Goal: Task Accomplishment & Management: Use online tool/utility

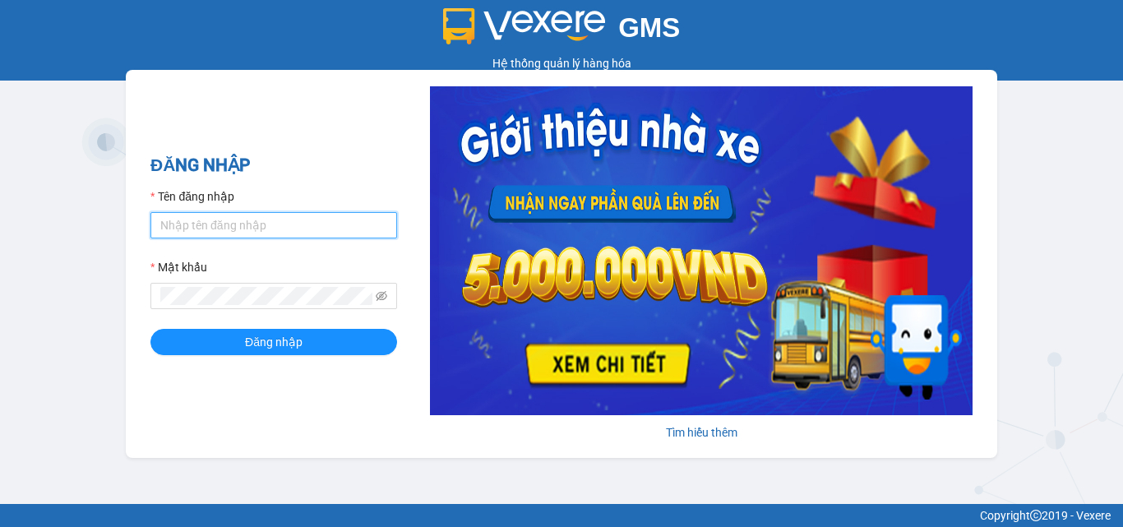
click at [320, 223] on input "Tên đăng nhập" at bounding box center [273, 225] width 247 height 26
type input "duy.caolam"
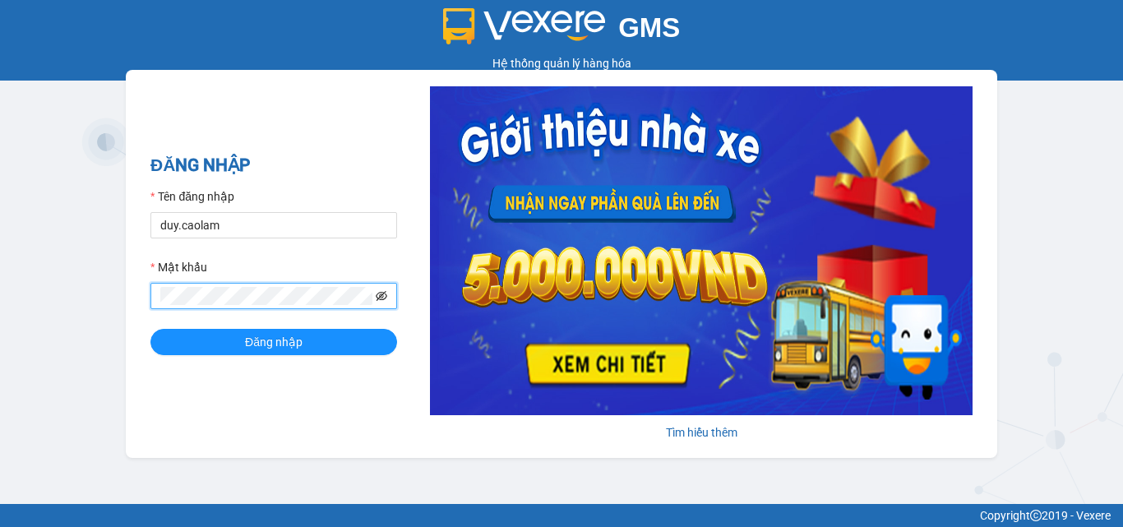
click at [378, 294] on icon "eye-invisible" at bounding box center [382, 296] width 12 height 12
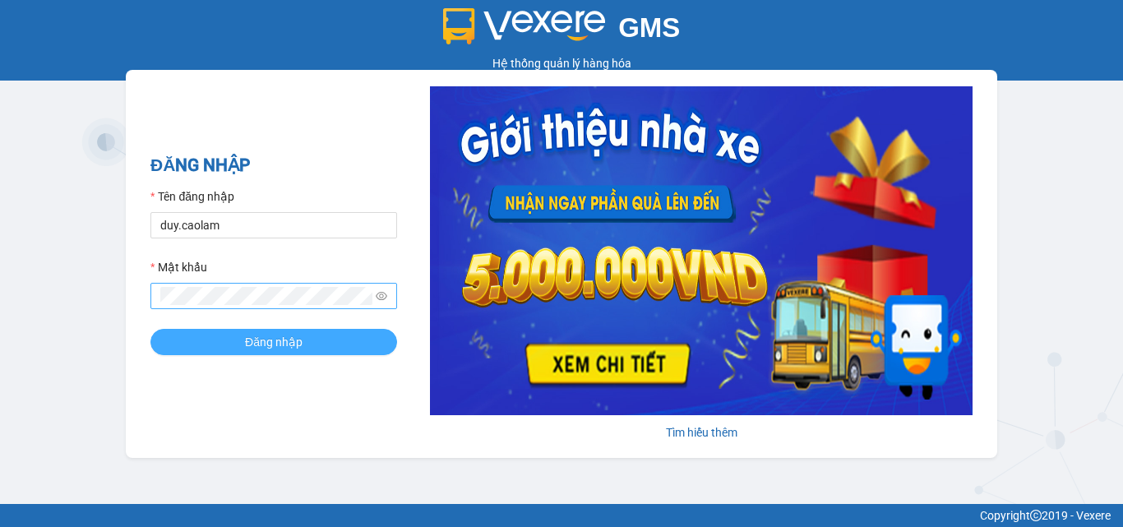
click at [285, 342] on span "Đăng nhập" at bounding box center [274, 342] width 58 height 18
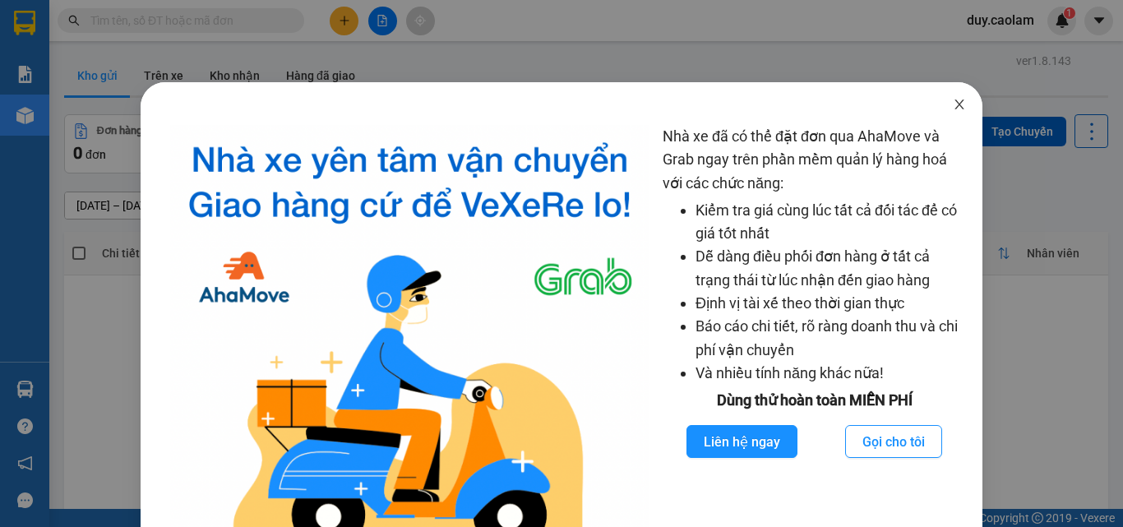
click at [953, 109] on icon "close" at bounding box center [959, 104] width 13 height 13
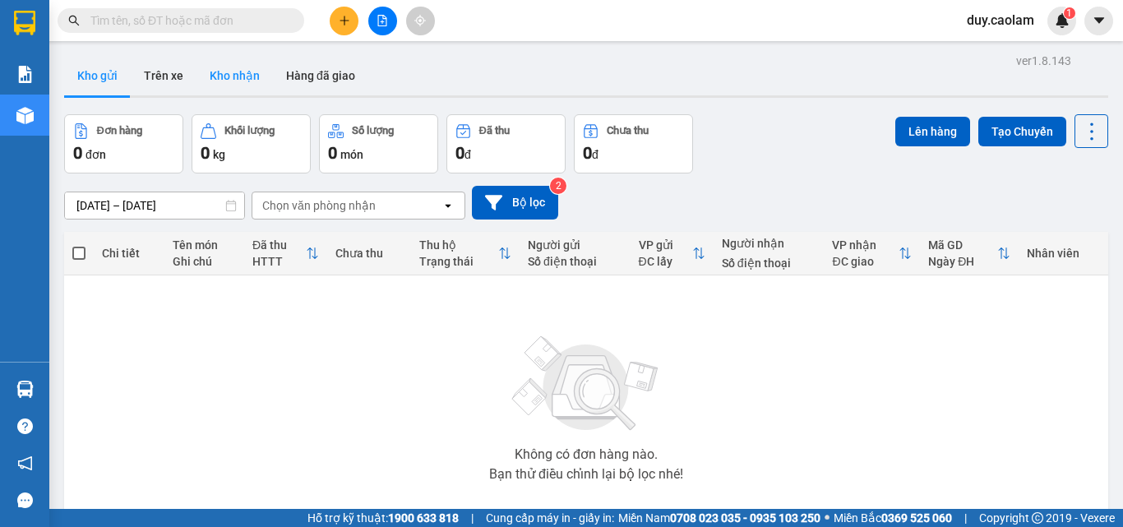
click at [246, 80] on button "Kho nhận" at bounding box center [234, 75] width 76 height 39
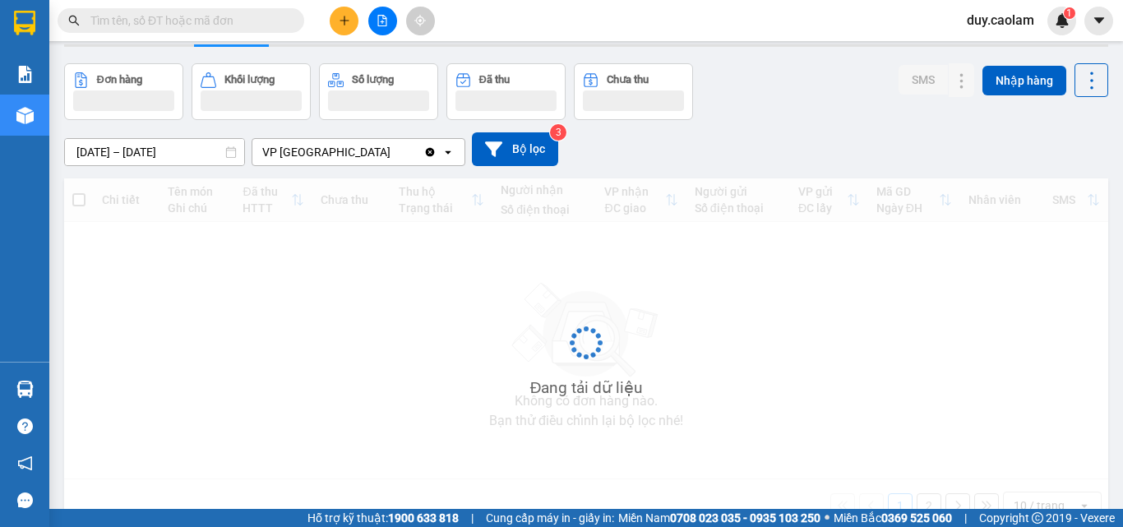
scroll to position [89, 0]
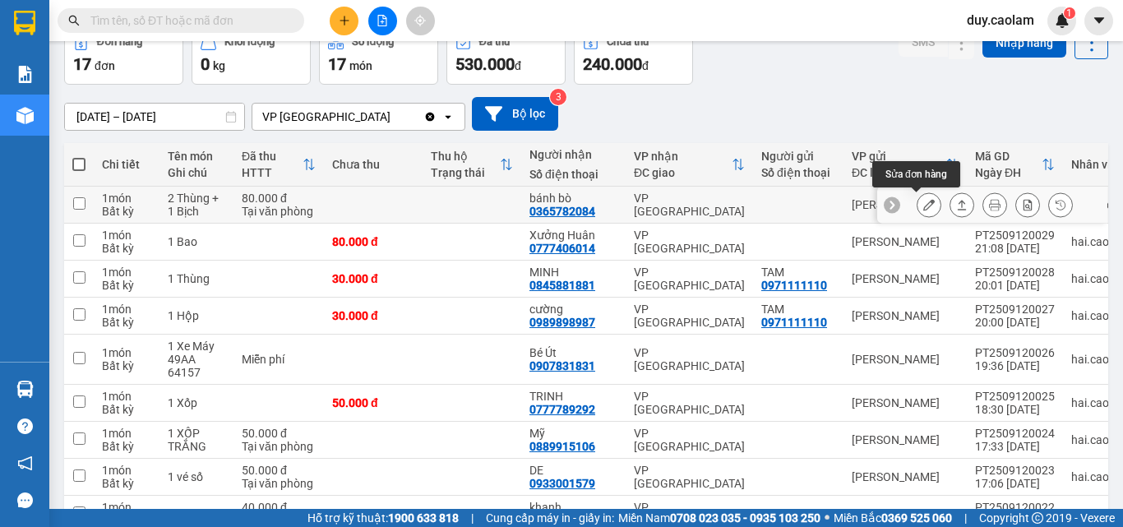
click at [923, 208] on icon at bounding box center [929, 205] width 12 height 12
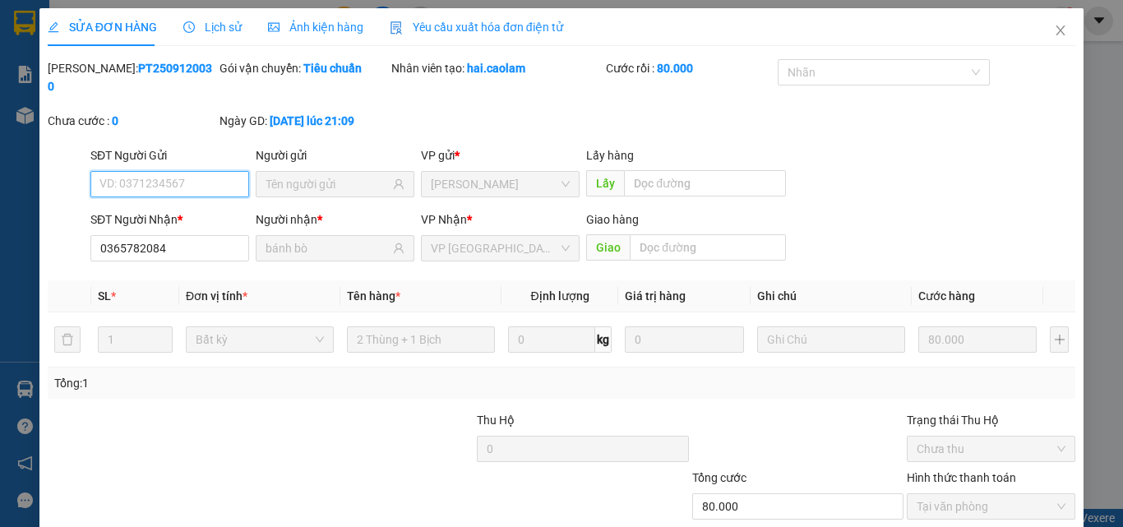
type input "0365782084"
type input "bánh bò"
type input "80.000"
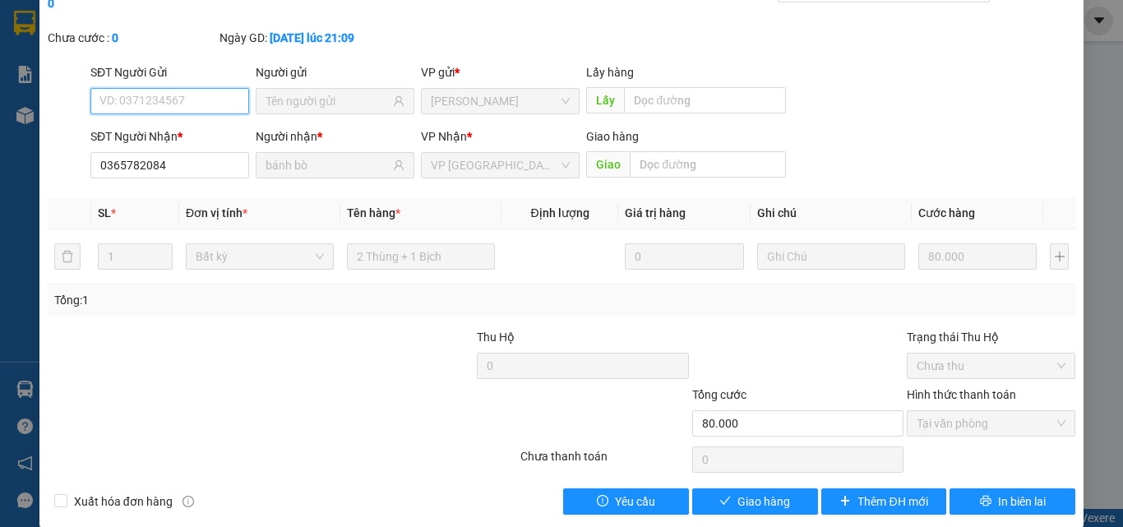
scroll to position [85, 0]
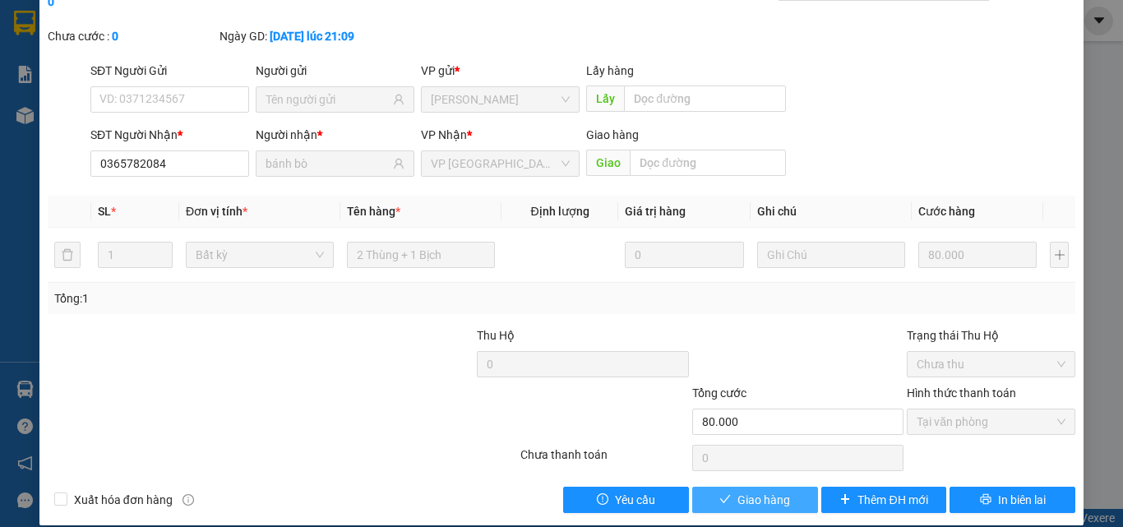
click at [773, 491] on span "Giao hàng" at bounding box center [763, 500] width 53 height 18
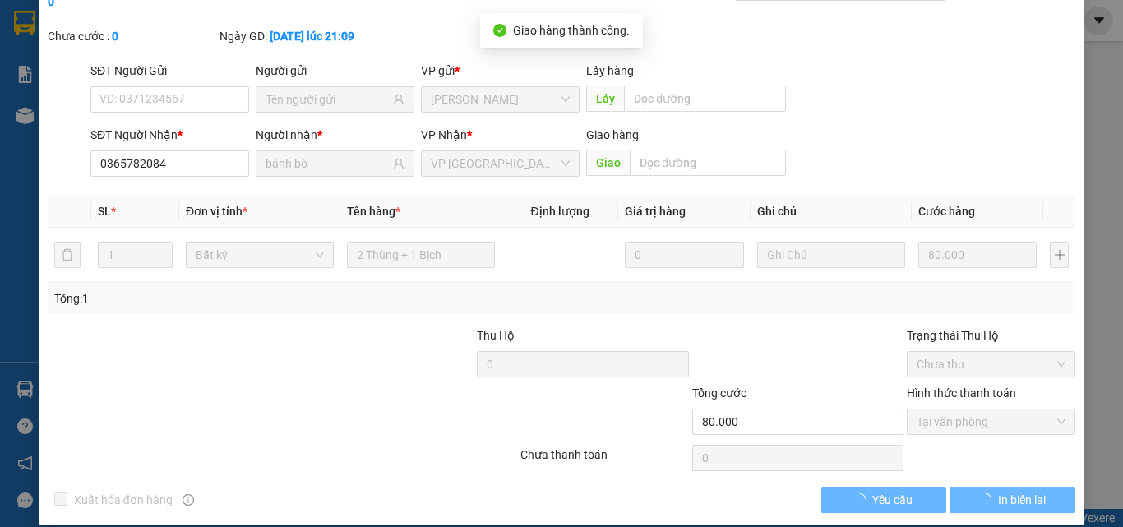
scroll to position [0, 0]
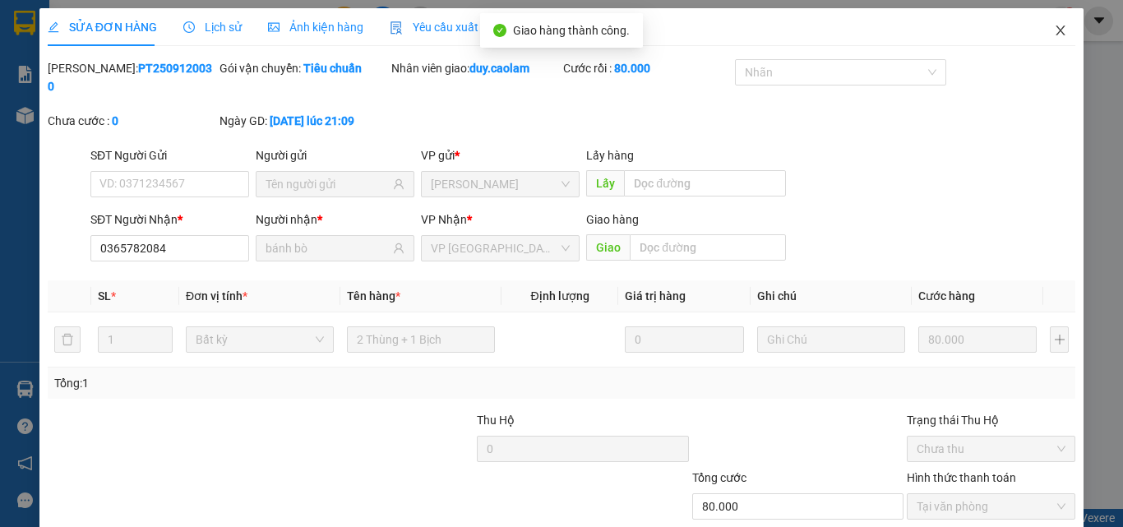
click at [1054, 31] on icon "close" at bounding box center [1060, 30] width 13 height 13
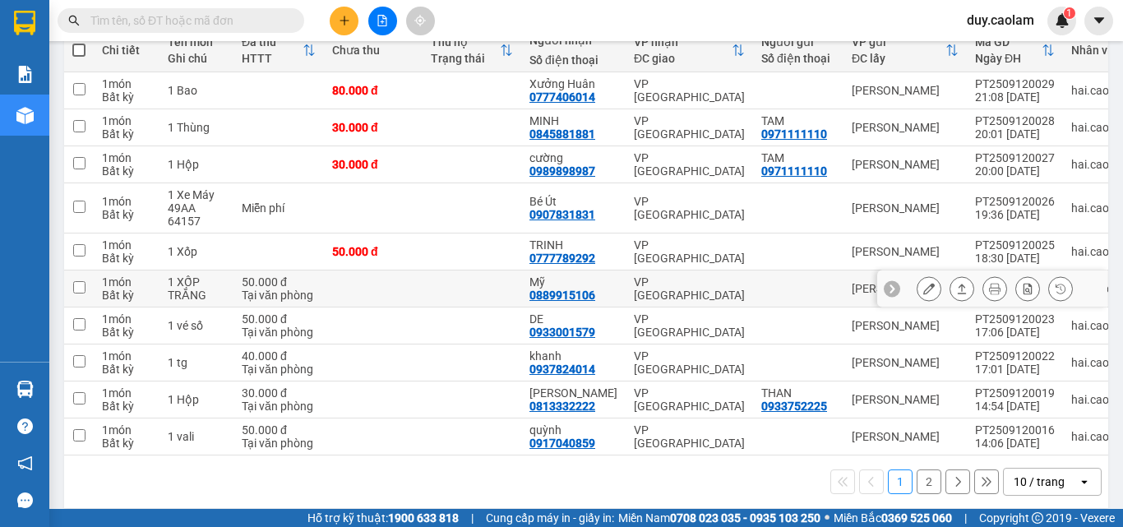
scroll to position [224, 0]
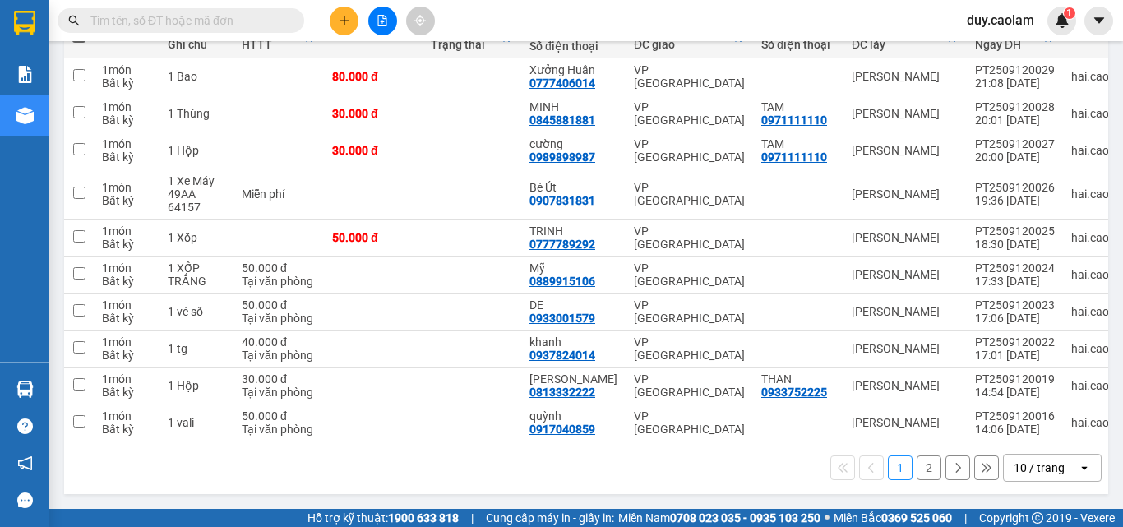
click at [920, 467] on button "2" at bounding box center [929, 467] width 25 height 25
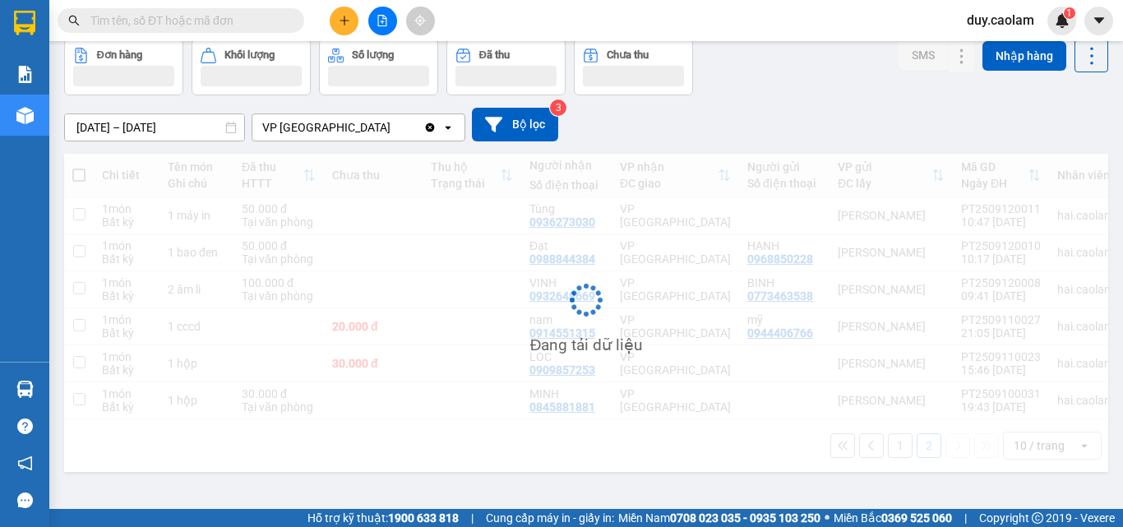
scroll to position [76, 0]
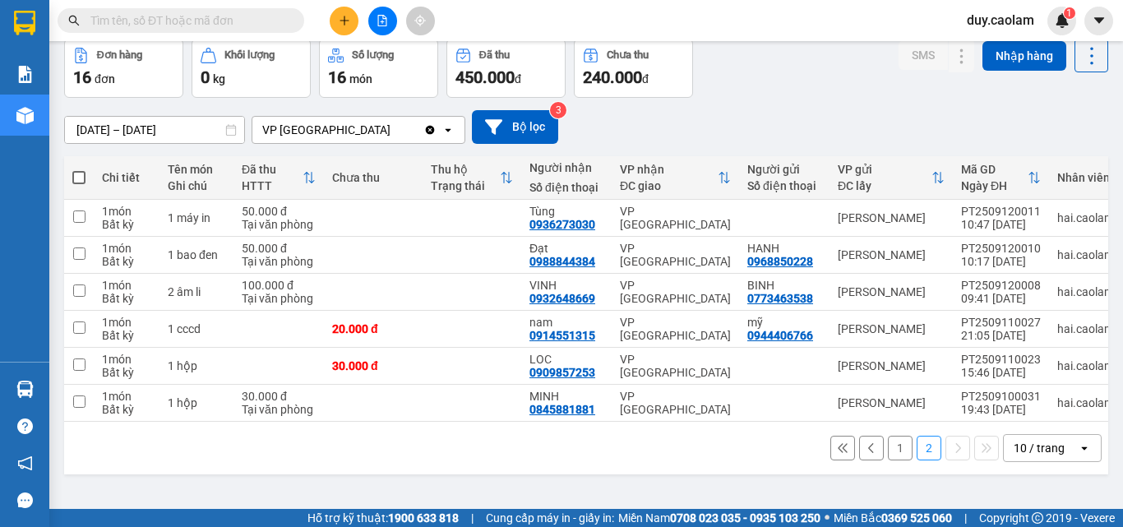
click at [888, 454] on button "1" at bounding box center [900, 448] width 25 height 25
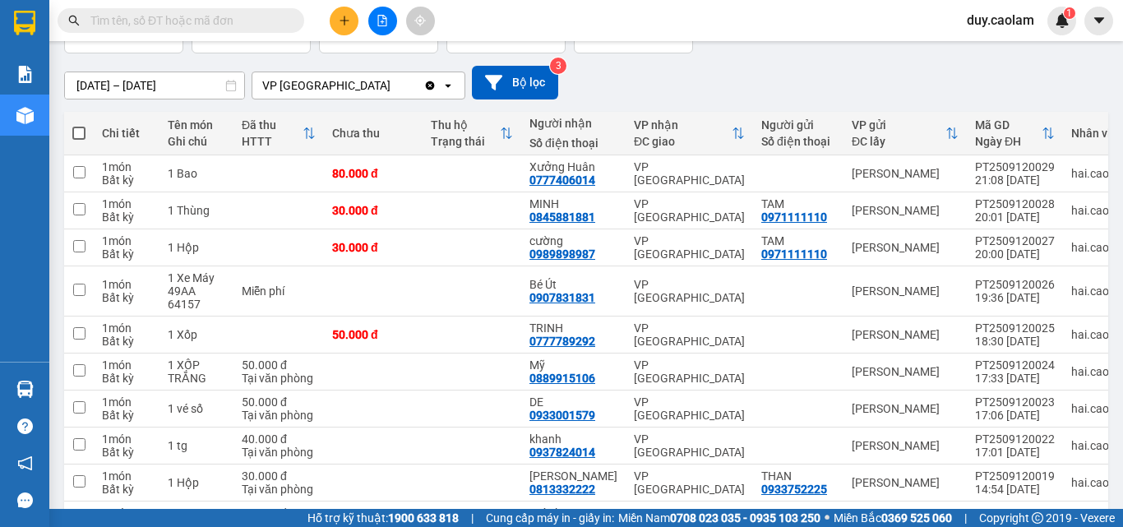
scroll to position [224, 0]
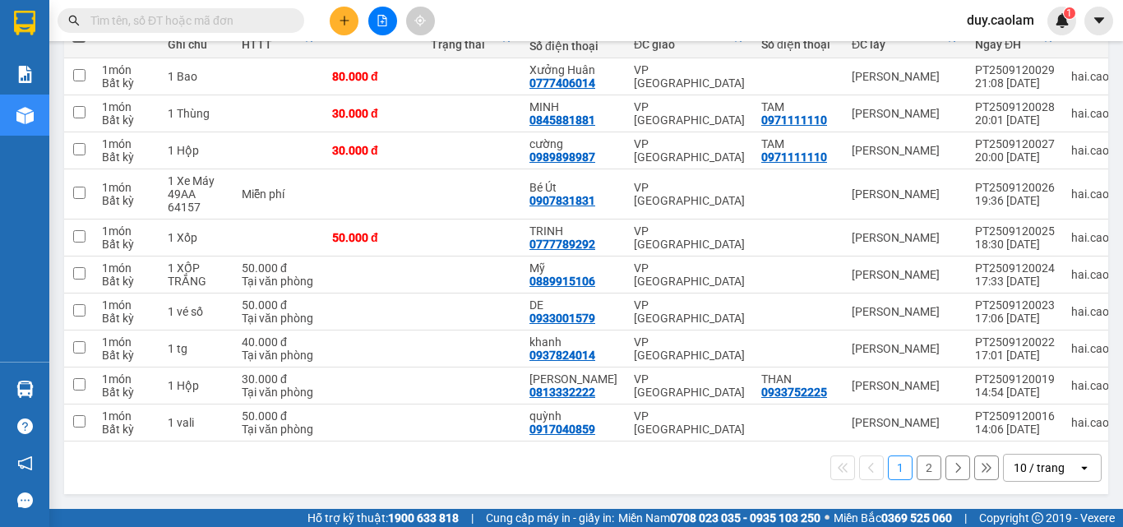
click at [921, 466] on button "2" at bounding box center [929, 467] width 25 height 25
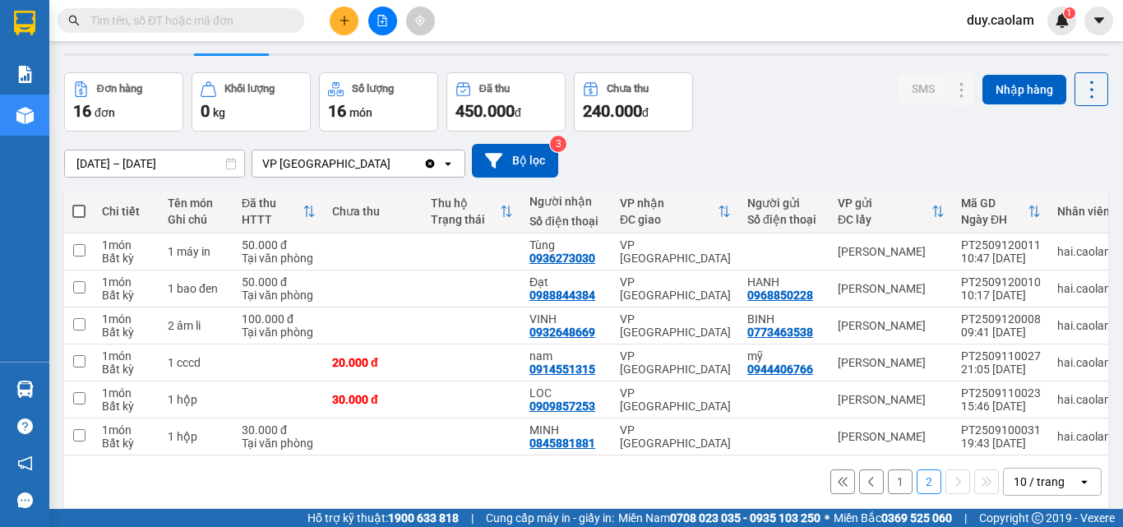
scroll to position [76, 0]
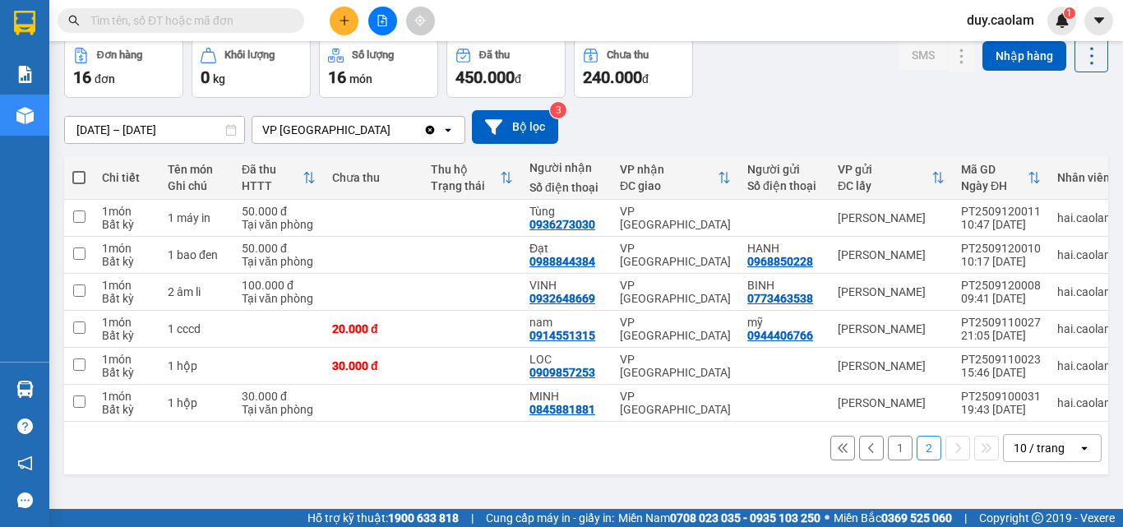
click at [888, 452] on button "1" at bounding box center [900, 448] width 25 height 25
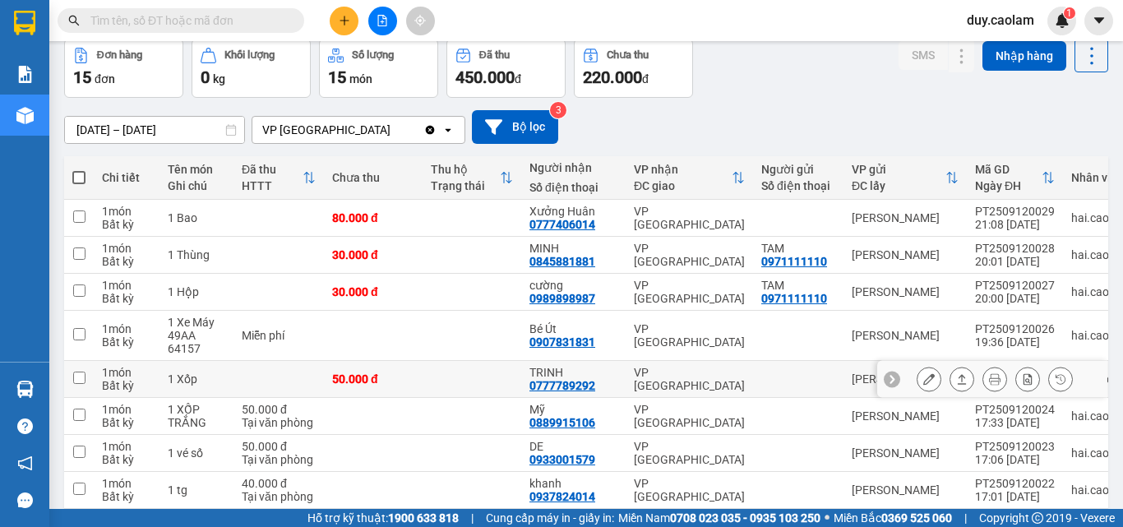
scroll to position [158, 0]
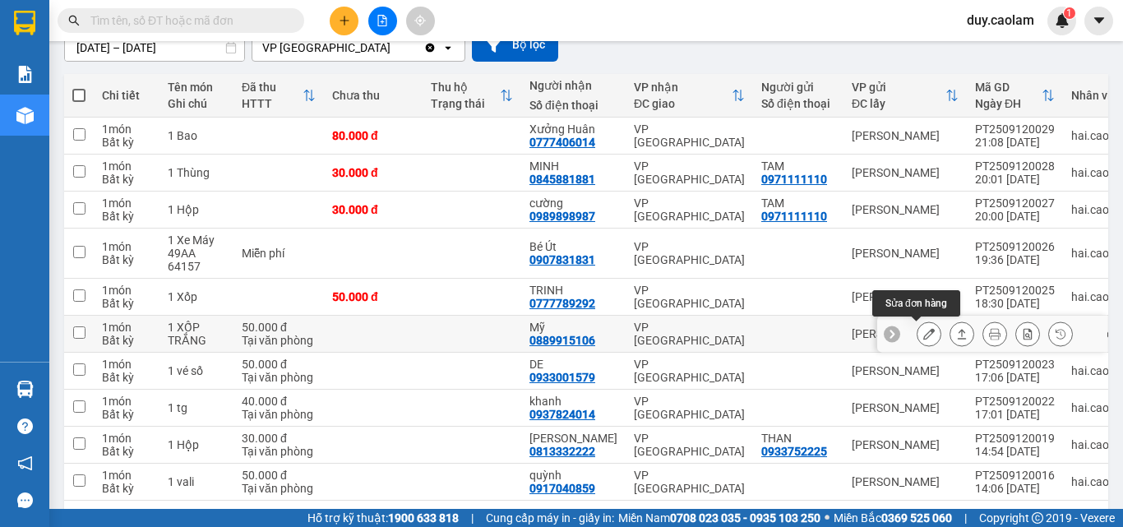
click at [917, 329] on button at bounding box center [928, 334] width 23 height 29
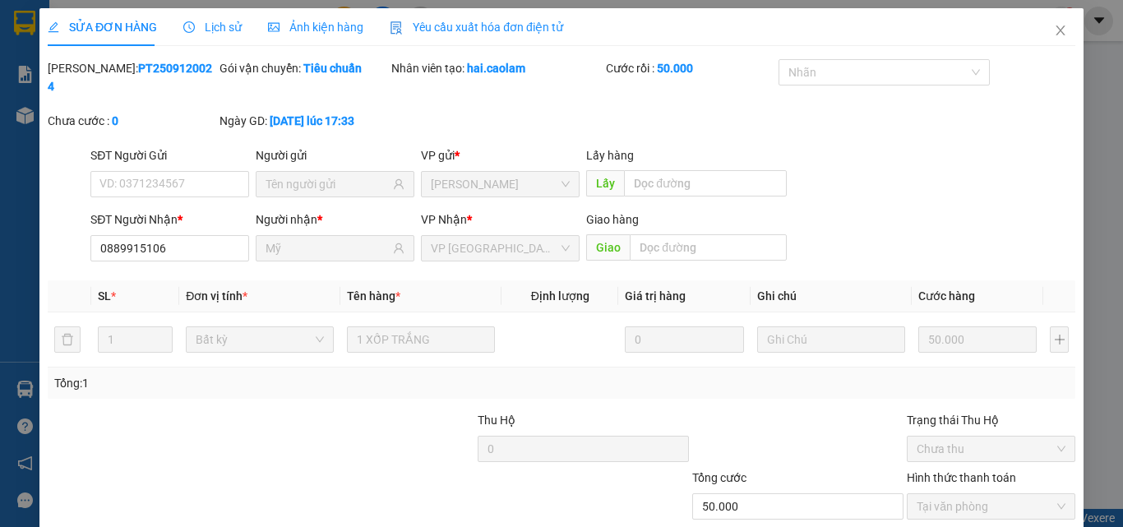
type input "0889915106"
type input "Mỹ"
type input "50.000"
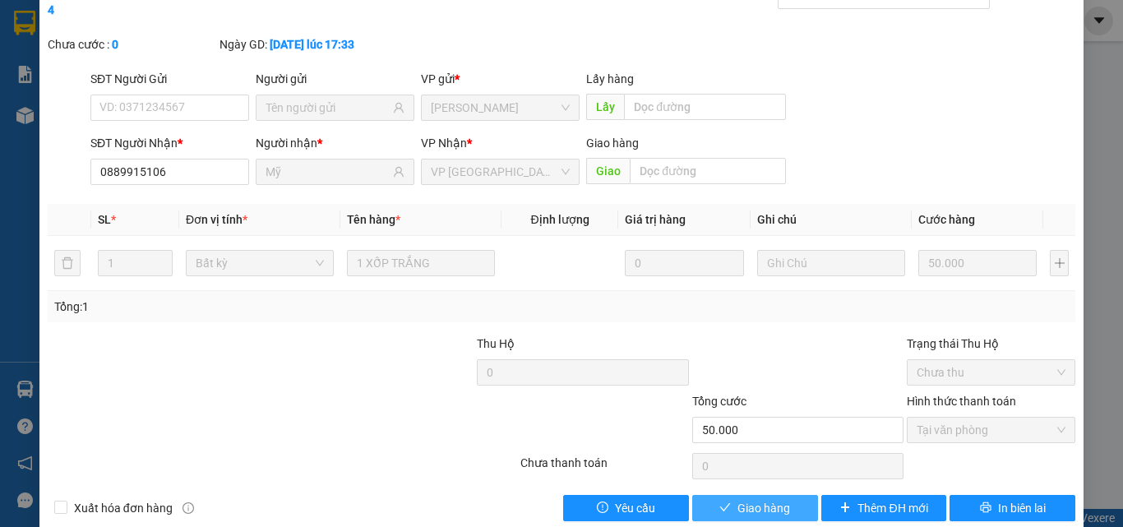
click at [742, 499] on span "Giao hàng" at bounding box center [763, 508] width 53 height 18
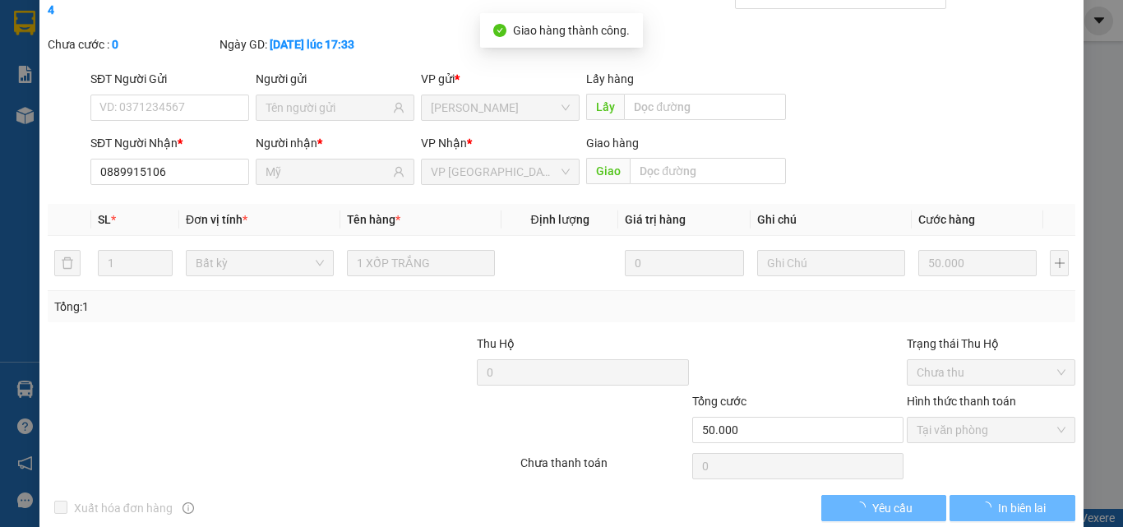
scroll to position [0, 0]
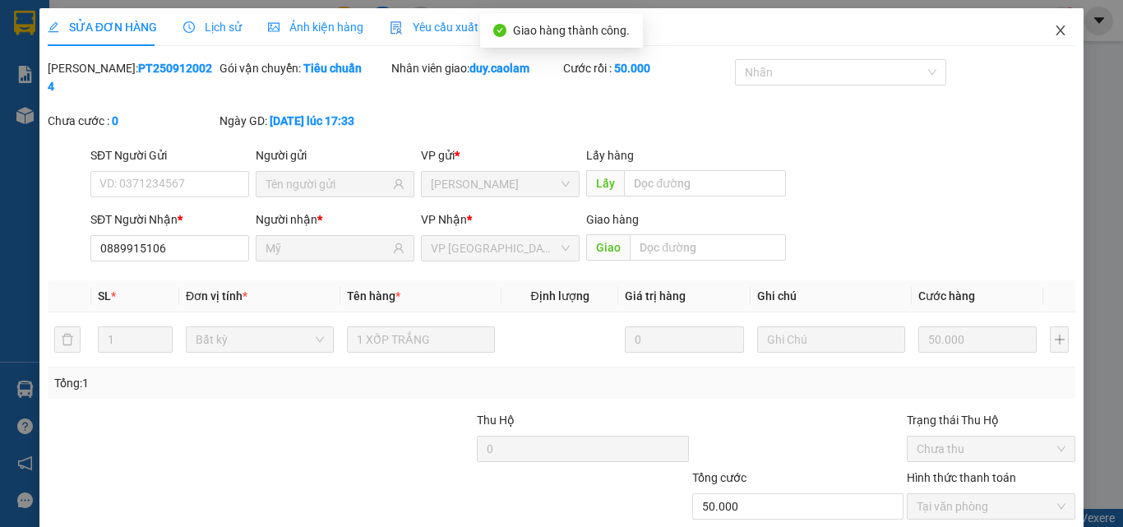
click at [1054, 25] on icon "close" at bounding box center [1060, 30] width 13 height 13
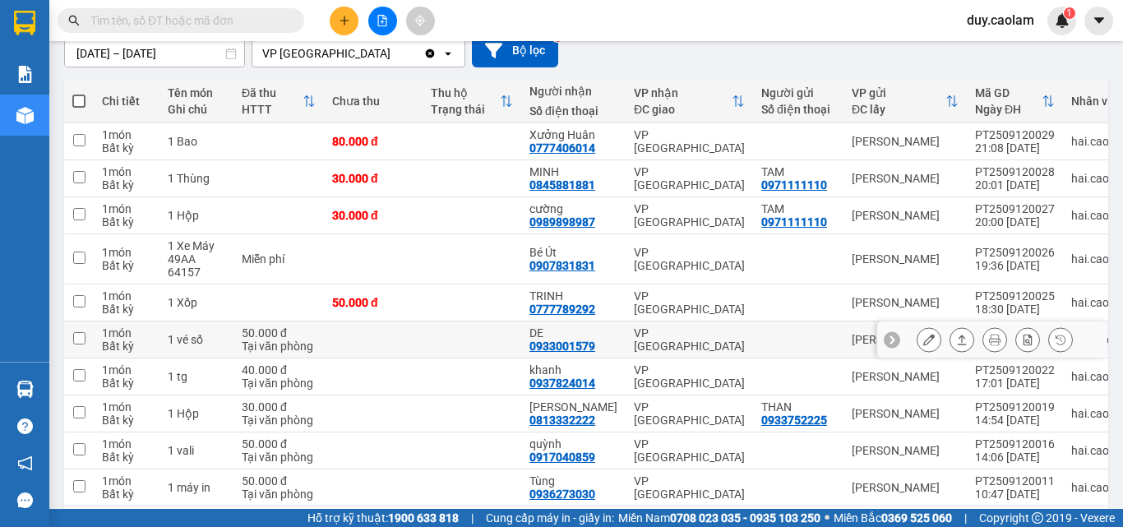
scroll to position [224, 0]
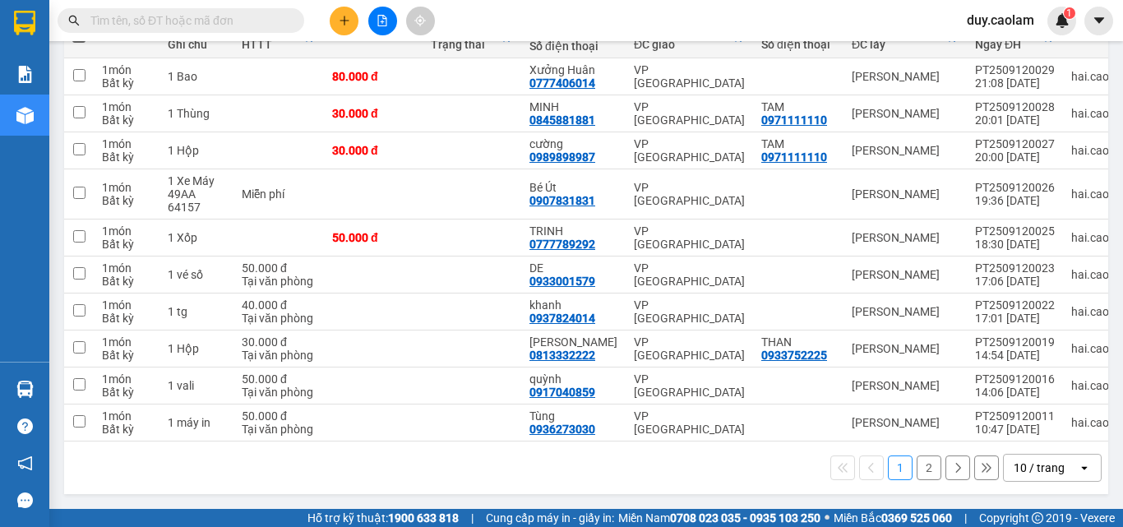
click at [917, 467] on button "2" at bounding box center [929, 467] width 25 height 25
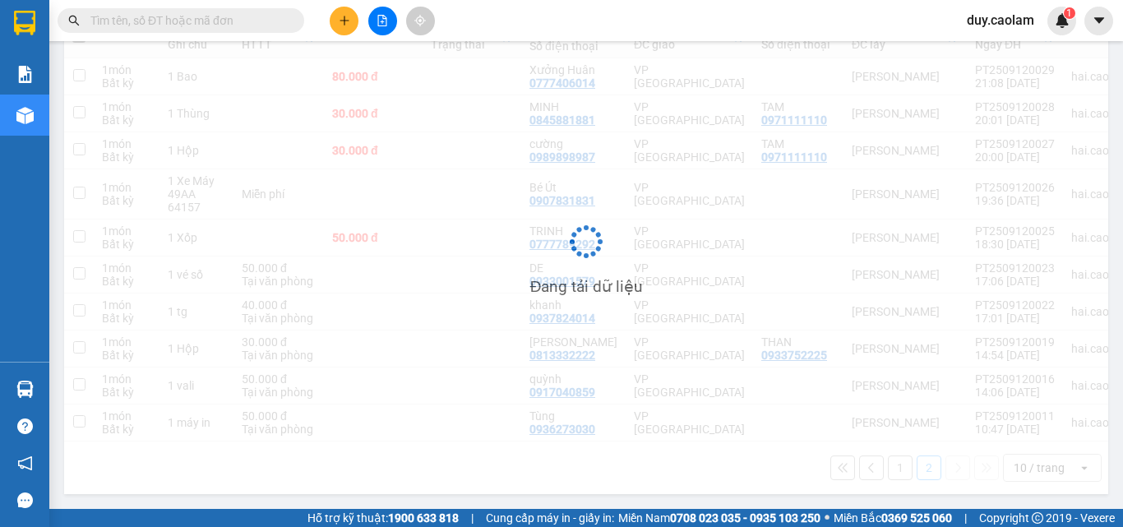
scroll to position [76, 0]
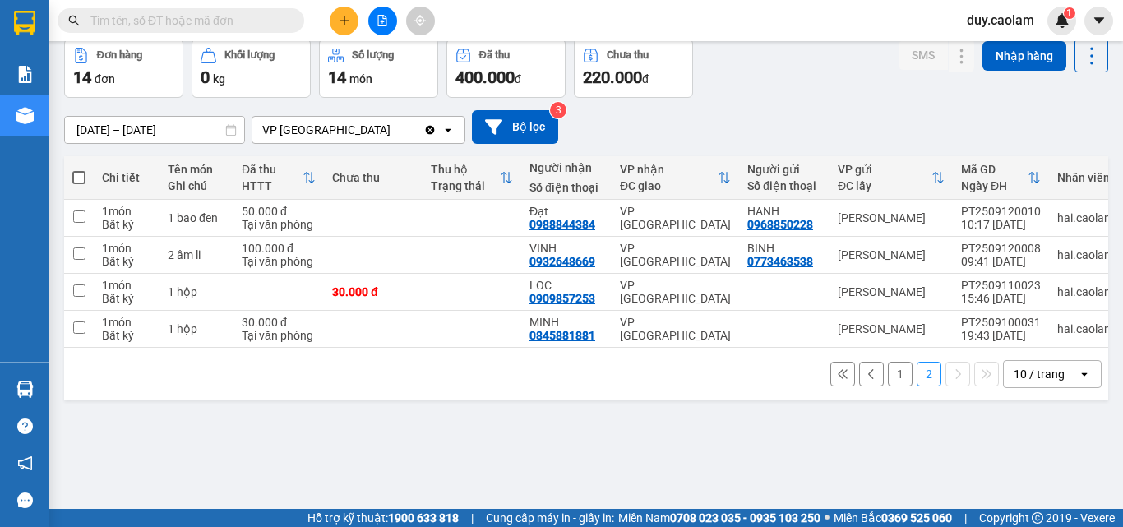
click at [888, 383] on button "1" at bounding box center [900, 374] width 25 height 25
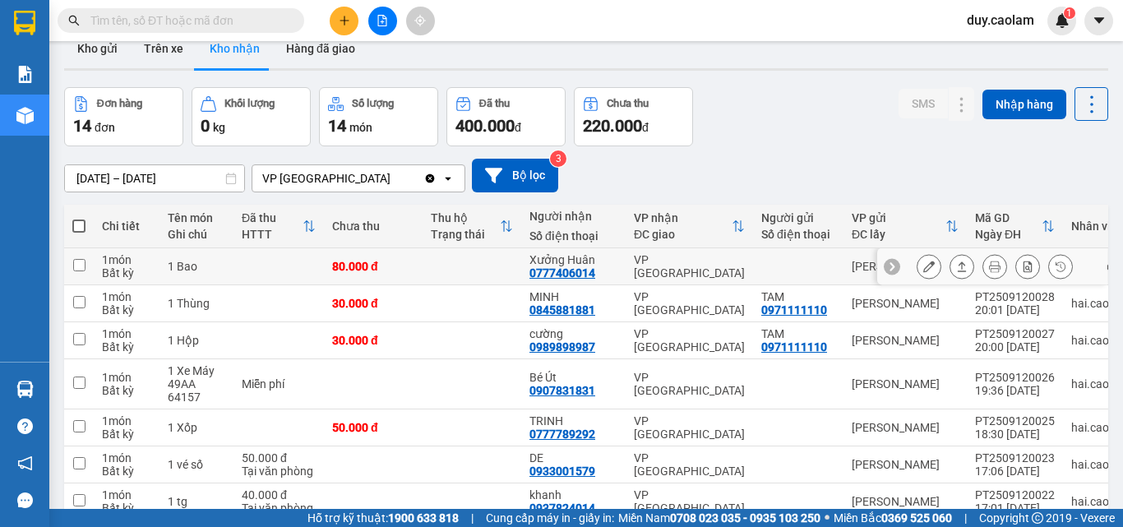
scroll to position [0, 0]
